Goal: Use online tool/utility: Utilize a website feature to perform a specific function

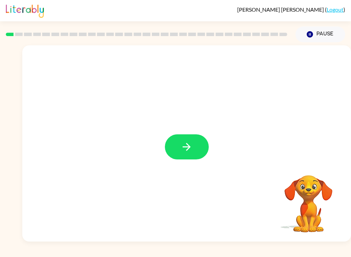
click at [180, 154] on button "button" at bounding box center [187, 146] width 44 height 25
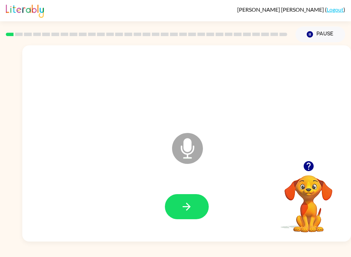
click at [187, 209] on icon "button" at bounding box center [187, 206] width 12 height 12
click at [185, 203] on icon "button" at bounding box center [187, 206] width 12 height 12
click at [189, 209] on icon "button" at bounding box center [187, 206] width 12 height 12
click at [195, 215] on button "button" at bounding box center [187, 206] width 44 height 25
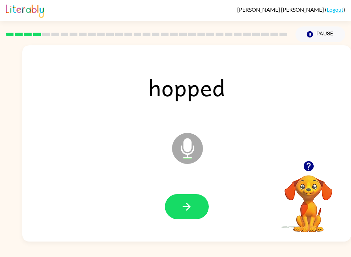
click at [197, 198] on button "button" at bounding box center [187, 206] width 44 height 25
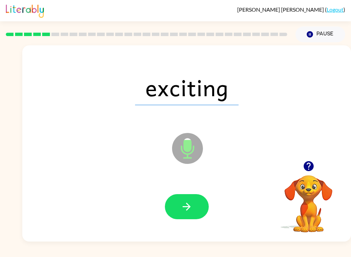
click at [186, 212] on icon "button" at bounding box center [187, 206] width 12 height 12
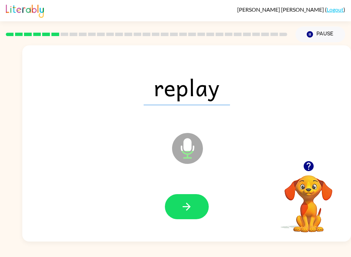
click at [192, 203] on icon "button" at bounding box center [187, 206] width 12 height 12
click at [185, 209] on icon "button" at bounding box center [187, 206] width 12 height 12
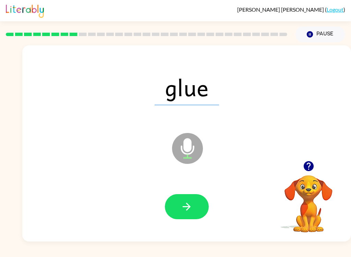
click at [202, 200] on button "button" at bounding box center [187, 206] width 44 height 25
click at [184, 201] on icon "button" at bounding box center [187, 206] width 12 height 12
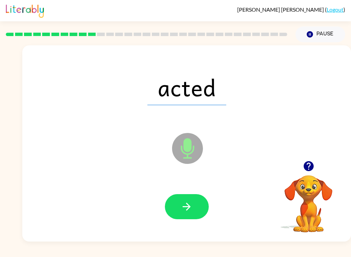
click at [185, 211] on icon "button" at bounding box center [187, 206] width 12 height 12
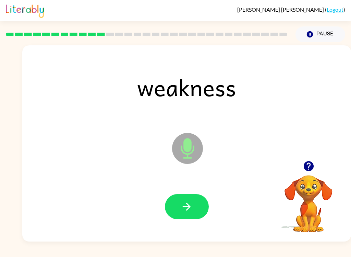
click at [190, 202] on icon "button" at bounding box center [187, 206] width 12 height 12
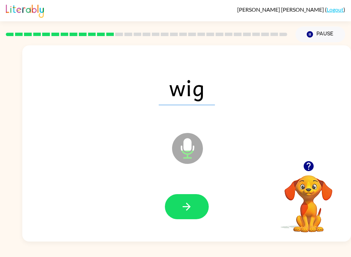
click at [177, 196] on button "button" at bounding box center [187, 206] width 44 height 25
click at [189, 198] on button "button" at bounding box center [187, 206] width 44 height 25
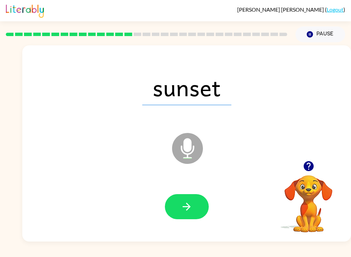
click at [180, 215] on button "button" at bounding box center [187, 206] width 44 height 25
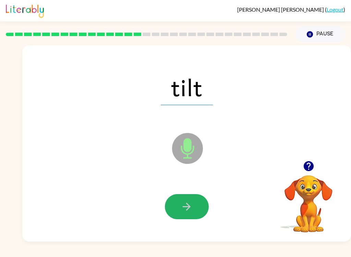
click at [183, 210] on icon "button" at bounding box center [187, 206] width 12 height 12
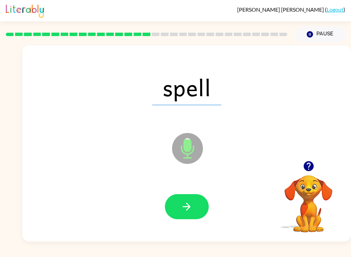
click at [194, 208] on button "button" at bounding box center [187, 206] width 44 height 25
click at [180, 206] on button "button" at bounding box center [187, 206] width 44 height 25
click at [174, 212] on button "button" at bounding box center [187, 206] width 44 height 25
click at [182, 209] on icon "button" at bounding box center [187, 206] width 12 height 12
click at [182, 211] on icon "button" at bounding box center [187, 206] width 12 height 12
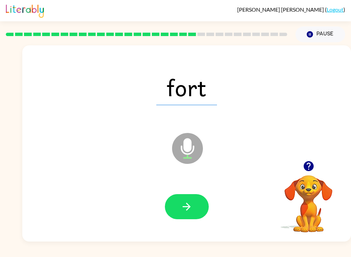
click at [172, 202] on button "button" at bounding box center [187, 206] width 44 height 25
click at [181, 215] on button "button" at bounding box center [187, 206] width 44 height 25
click at [198, 212] on button "button" at bounding box center [187, 206] width 44 height 25
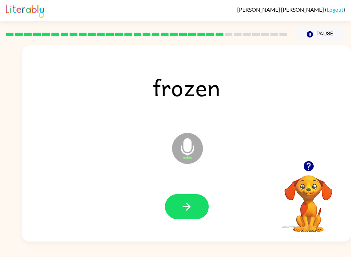
click at [185, 218] on button "button" at bounding box center [187, 206] width 44 height 25
click at [195, 212] on button "button" at bounding box center [187, 206] width 44 height 25
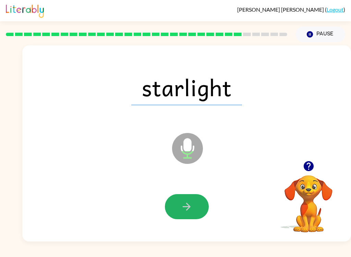
click at [198, 202] on button "button" at bounding box center [187, 206] width 44 height 25
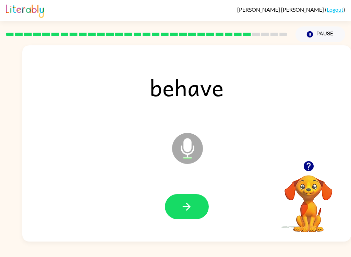
click at [192, 213] on button "button" at bounding box center [187, 206] width 44 height 25
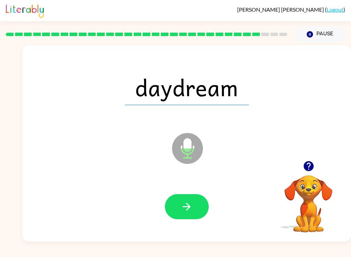
click at [182, 206] on icon "button" at bounding box center [187, 206] width 12 height 12
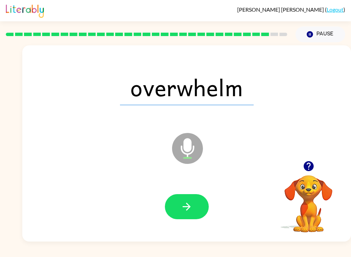
click at [189, 209] on icon "button" at bounding box center [187, 206] width 12 height 12
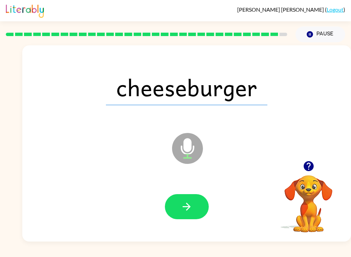
click at [184, 206] on icon "button" at bounding box center [187, 206] width 12 height 12
